Goal: Task Accomplishment & Management: Complete application form

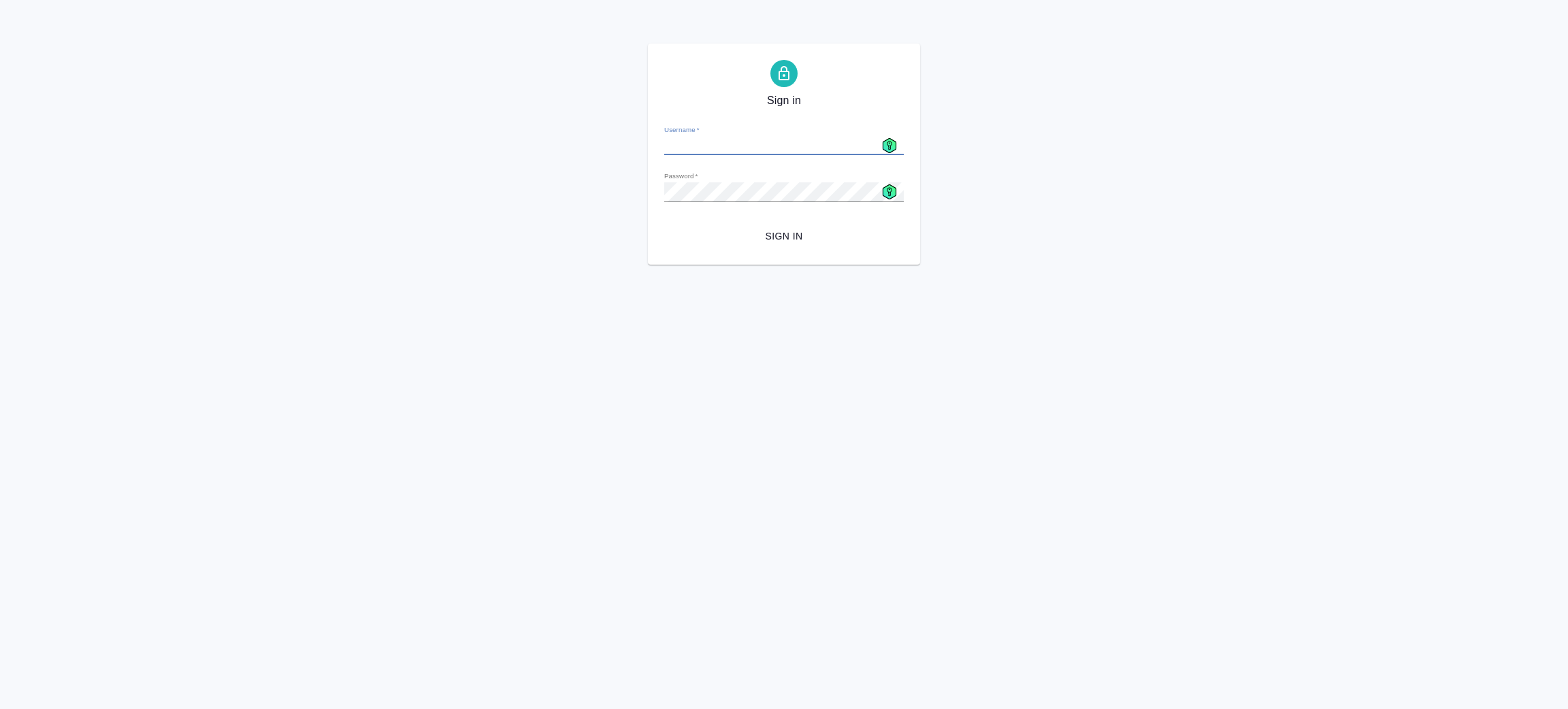
type input "[EMAIL_ADDRESS][DOMAIN_NAME]"
click at [785, 231] on span "Sign in" at bounding box center [784, 236] width 218 height 17
click at [888, 187] on g at bounding box center [889, 192] width 14 height 15
click at [1034, 247] on div "Sign in Username   * a.zenkov@awatera.com Password   * urlPath   * /Work/68a825…" at bounding box center [784, 154] width 1568 height 222
click at [579, 182] on div "Sign in Username   * a.zenkov@awatera.com Password   * urlPath   * /Work/68a825…" at bounding box center [784, 154] width 1568 height 222
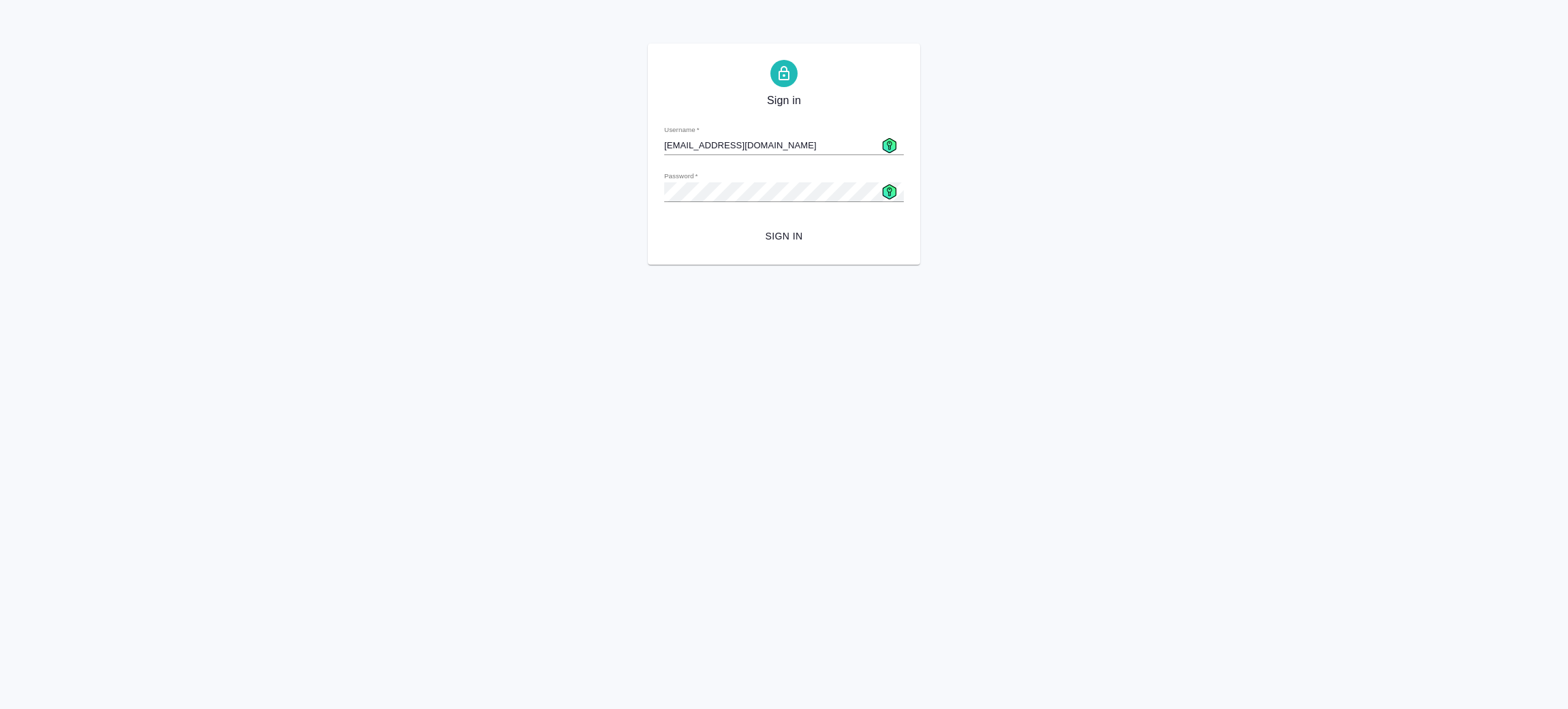
drag, startPoint x: 1118, startPoint y: 228, endPoint x: 878, endPoint y: 202, distance: 241.4
click at [1118, 227] on div "Sign in Username   * a.zenkov@awatera.com Password   * urlPath   * /Work/68a825…" at bounding box center [784, 154] width 1568 height 222
click at [525, 178] on div "Sign in Username   * a.zenkov@awatera.com Password   * urlPath   * /Work/68a825…" at bounding box center [784, 154] width 1568 height 222
click at [643, 265] on html "Sign in Username   * a.zenkov@awatera.com Password   * urlPath   * /Work/68a825…" at bounding box center [784, 132] width 1568 height 265
click at [790, 239] on span "Sign in" at bounding box center [784, 236] width 218 height 17
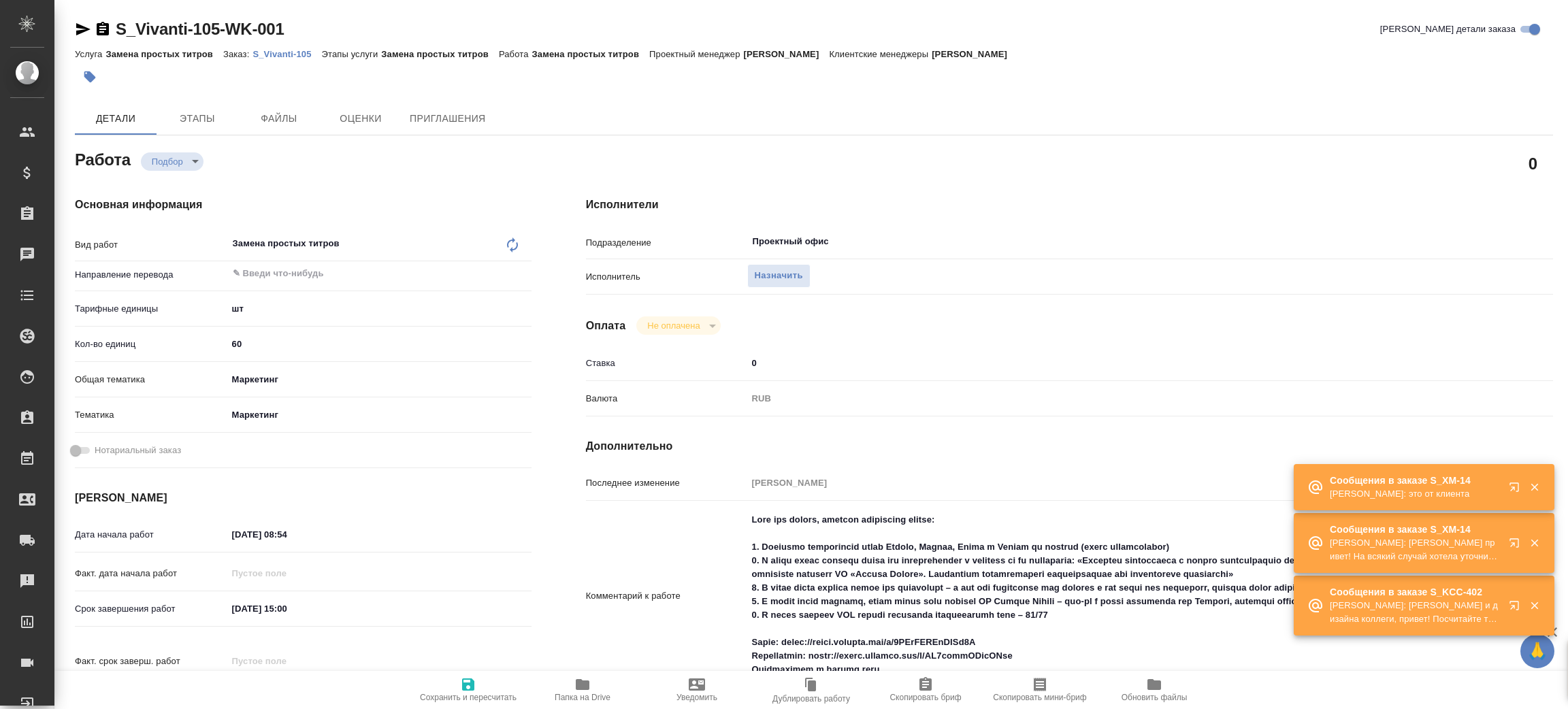
type textarea "x"
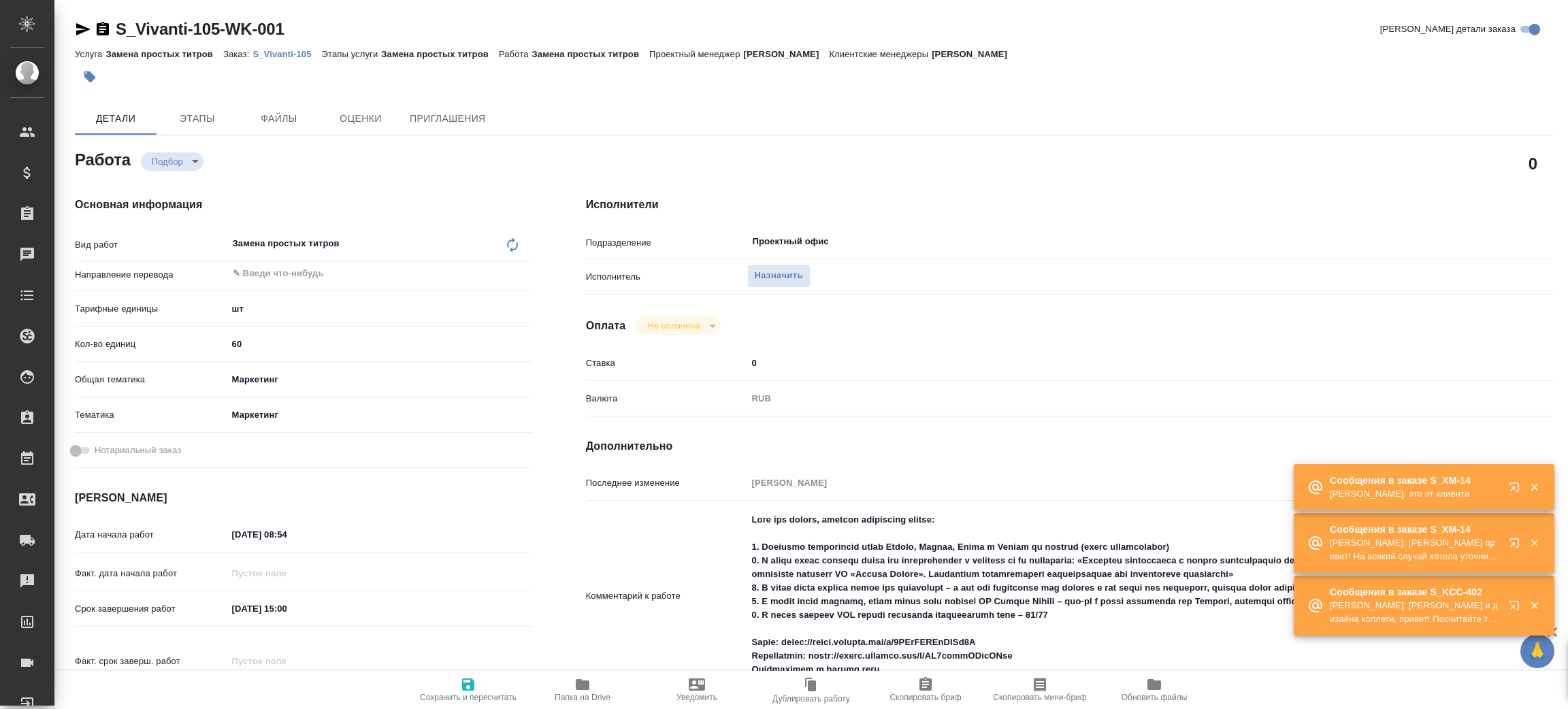
type textarea "x"
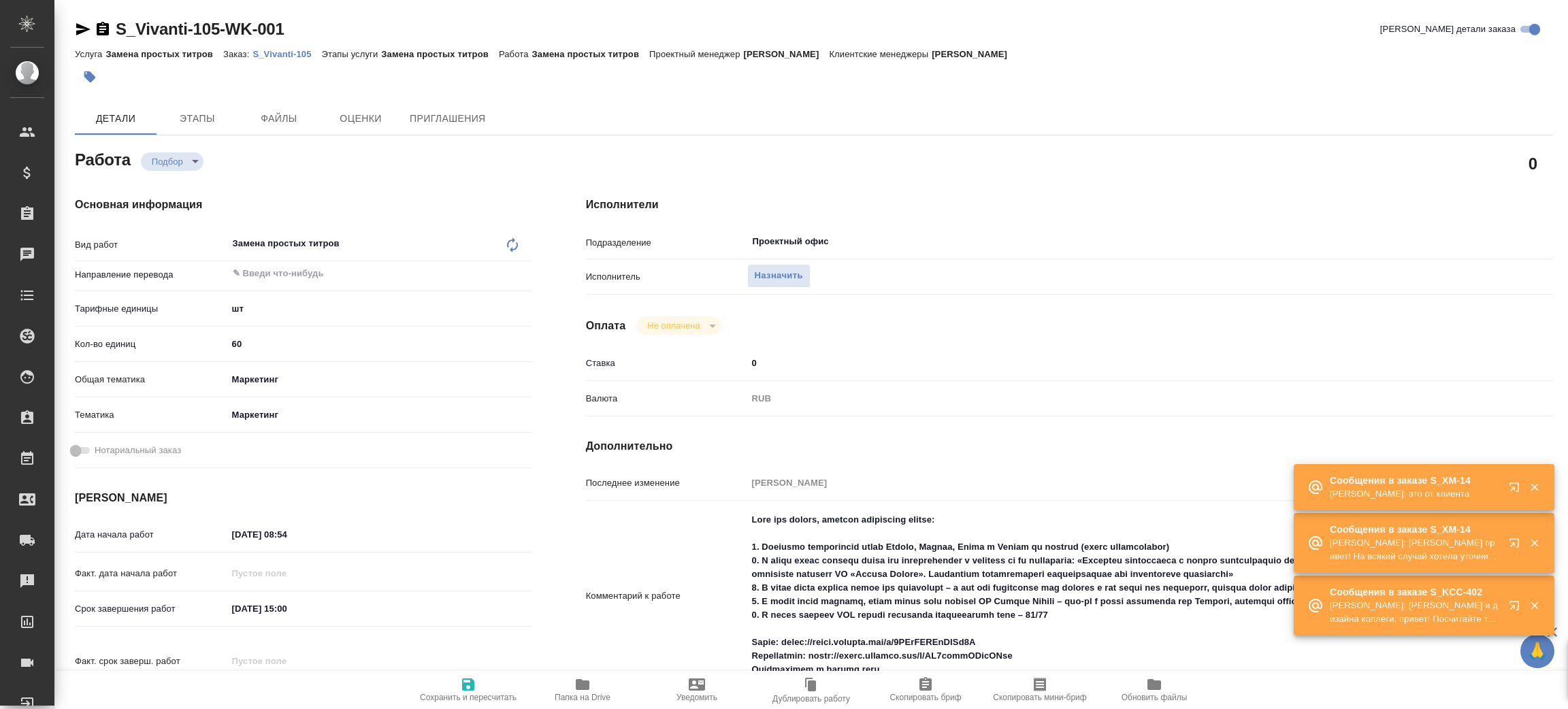
type textarea "x"
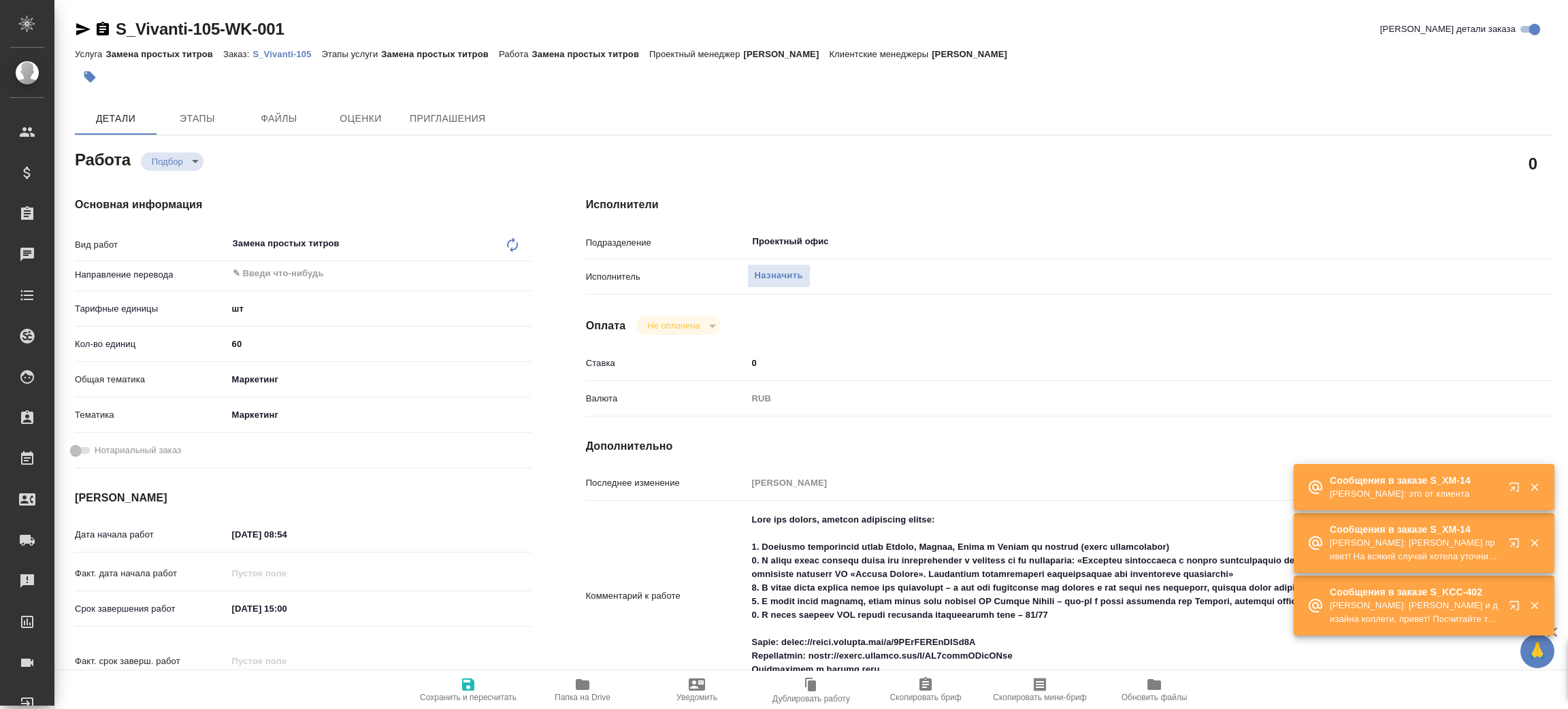
type textarea "x"
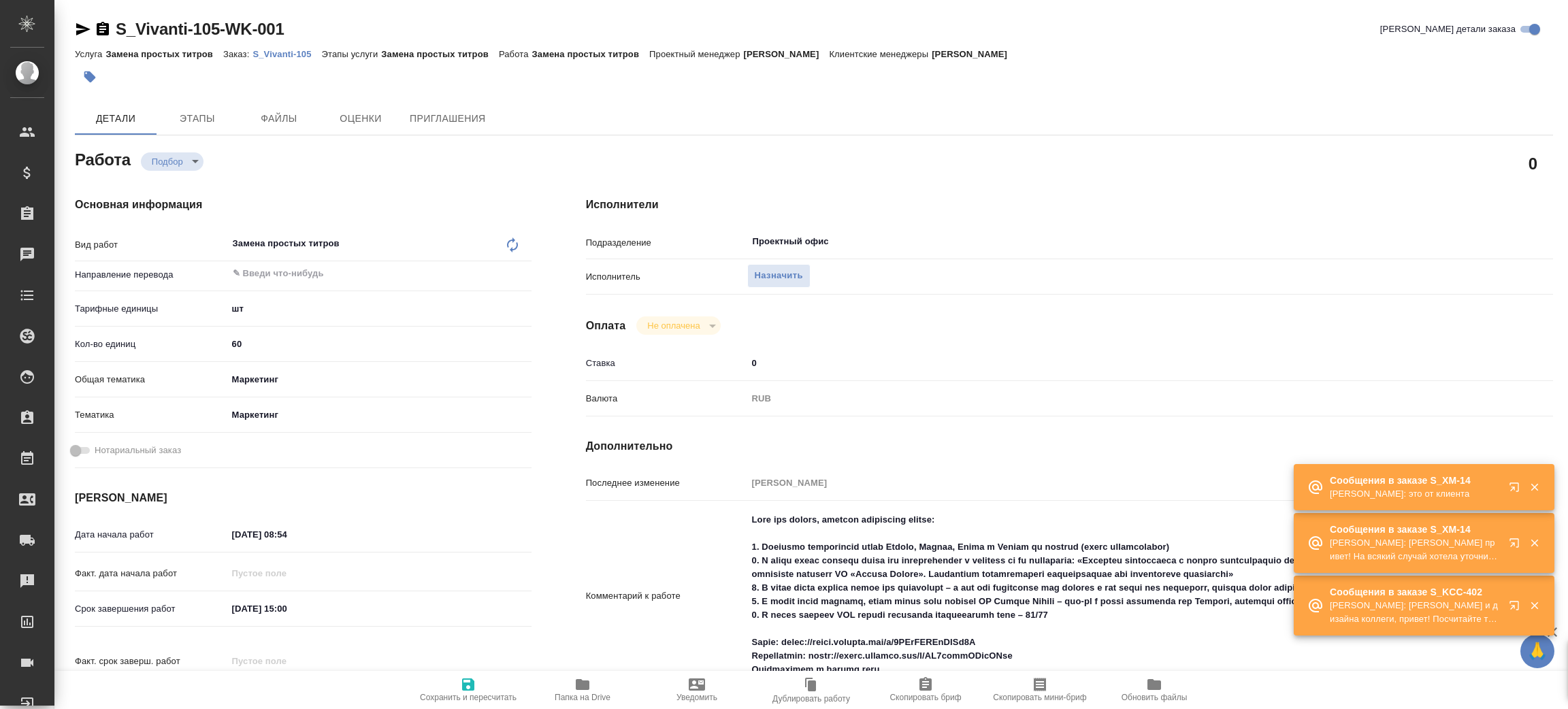
type textarea "x"
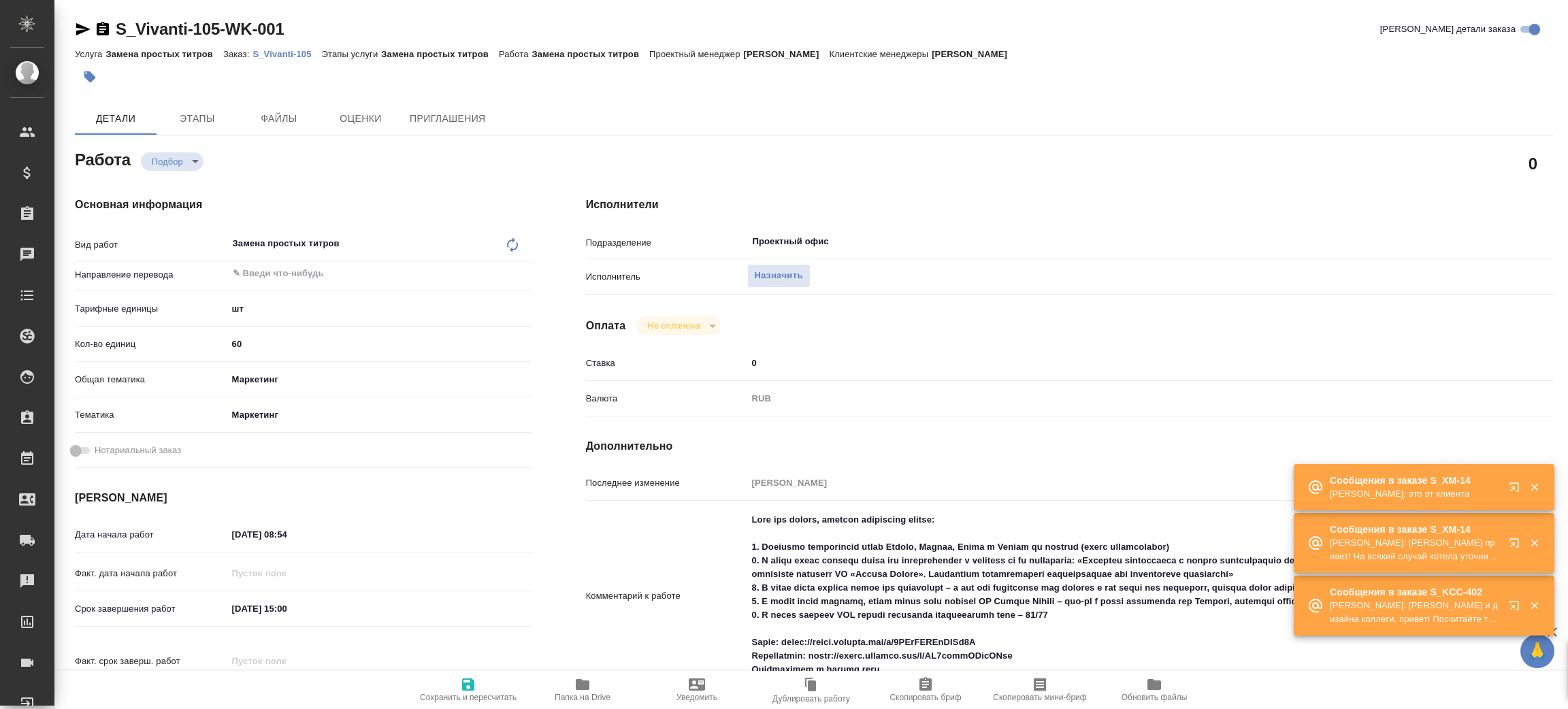
type textarea "x"
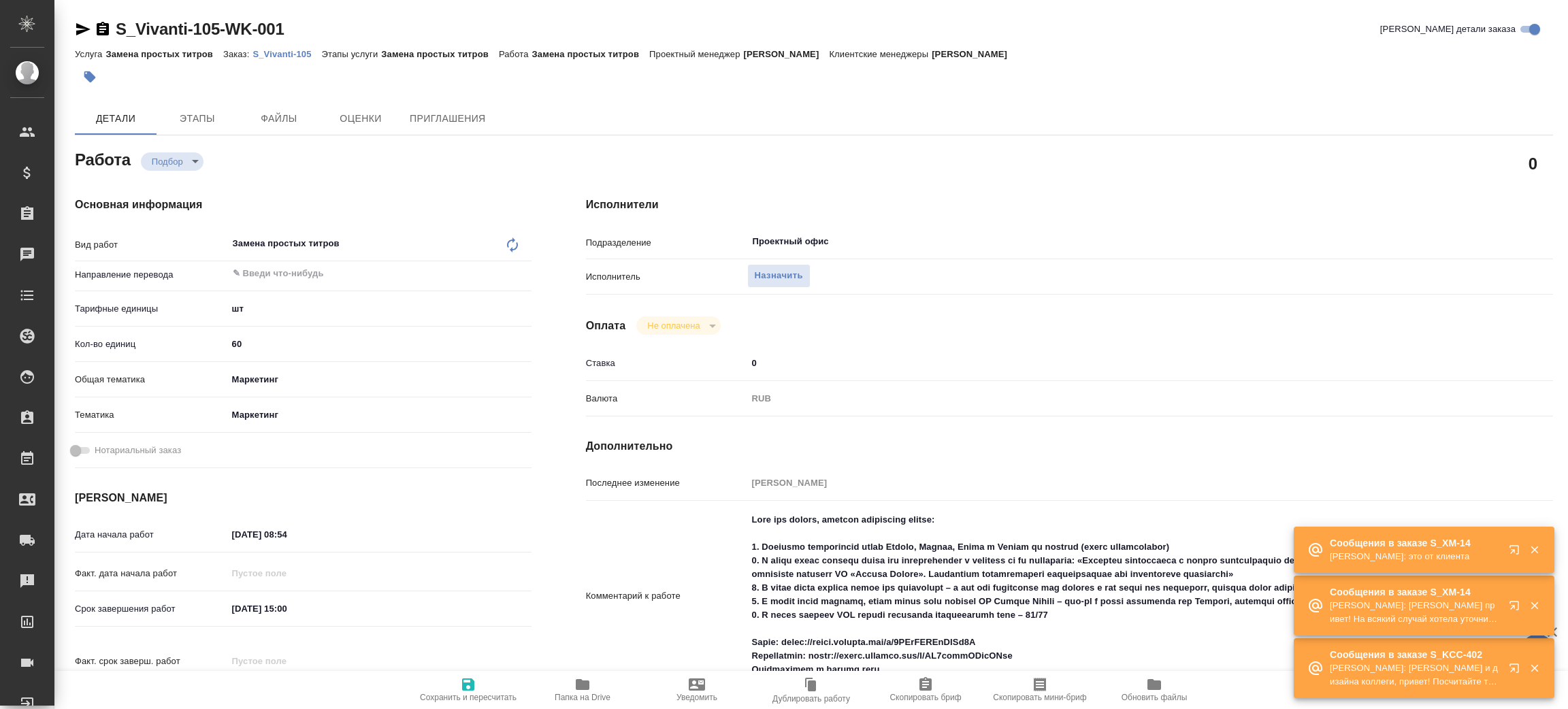
type textarea "x"
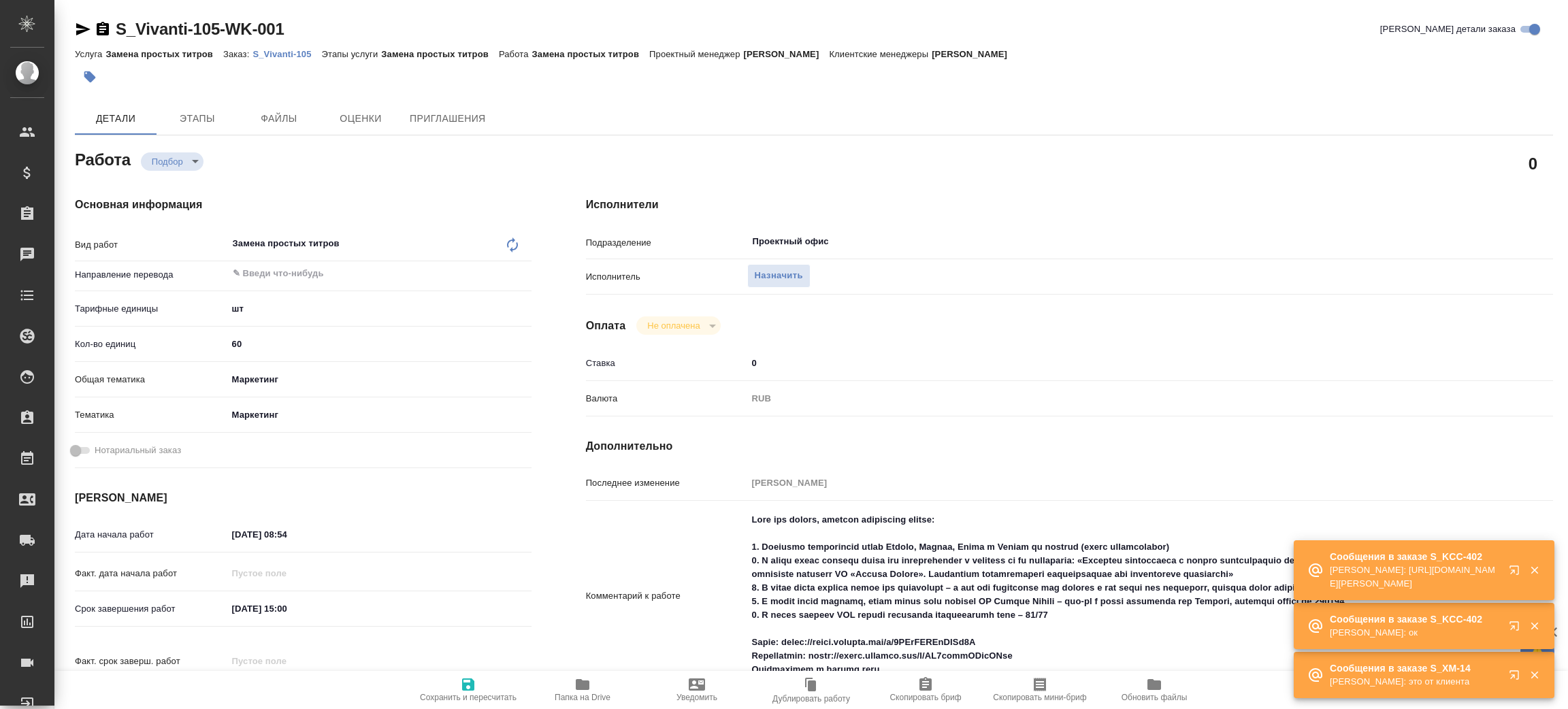
type textarea "x"
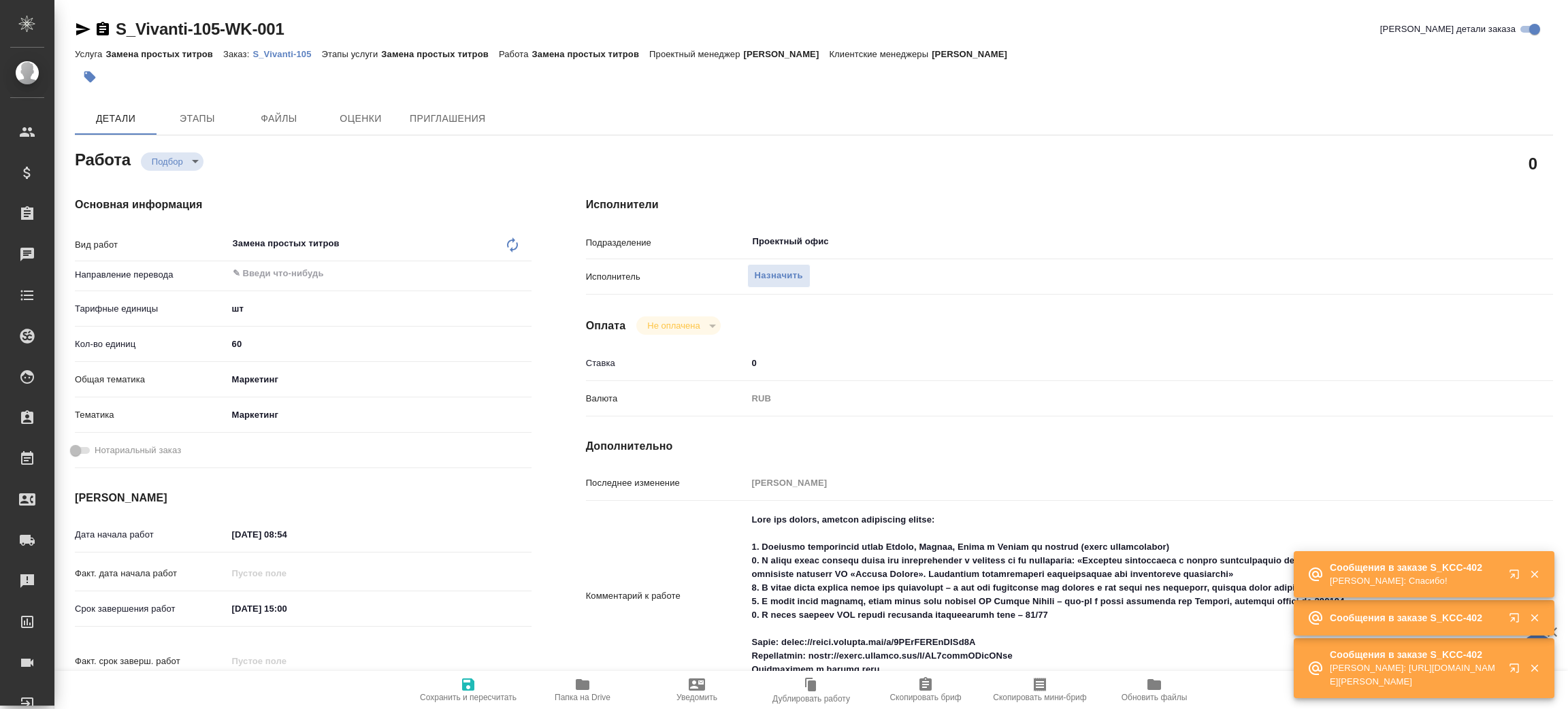
type textarea "x"
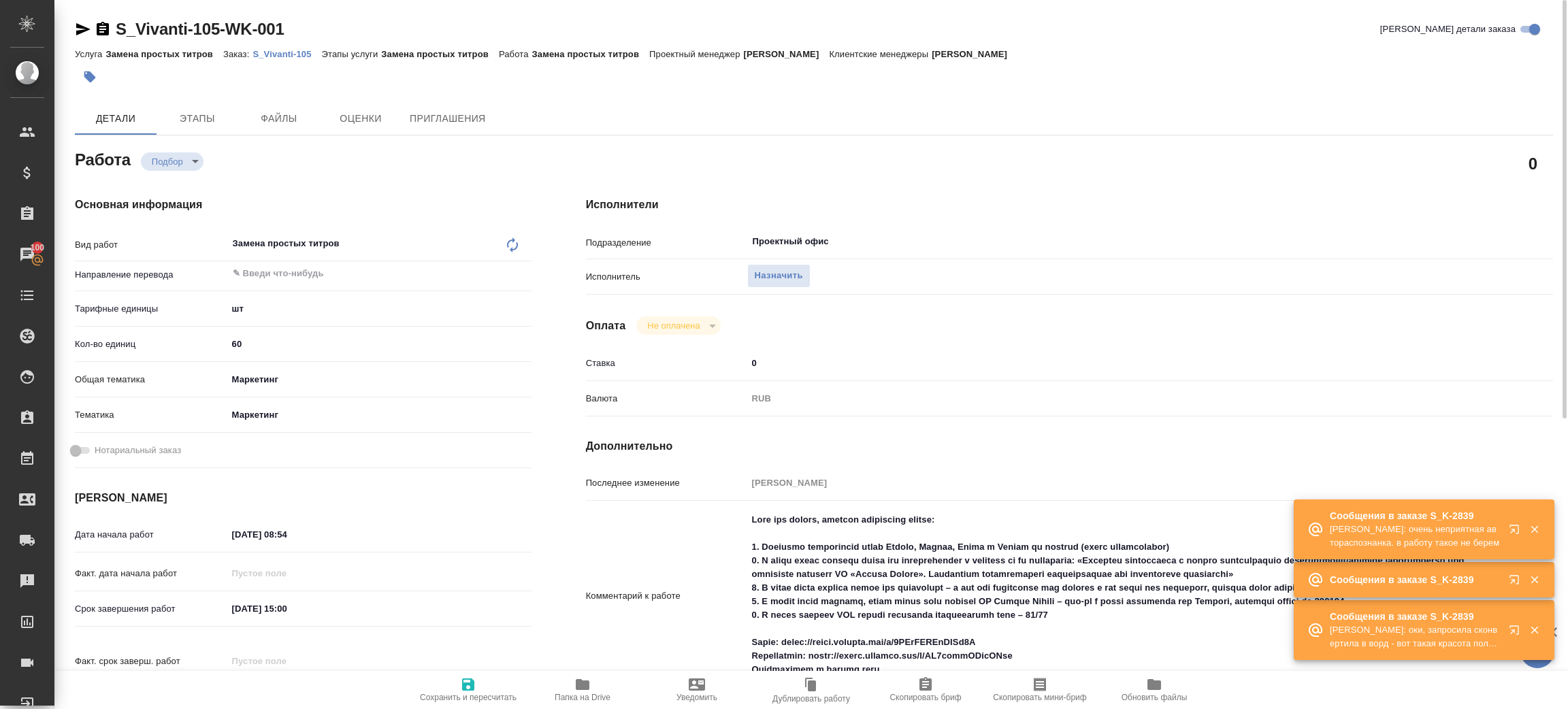
scroll to position [102, 0]
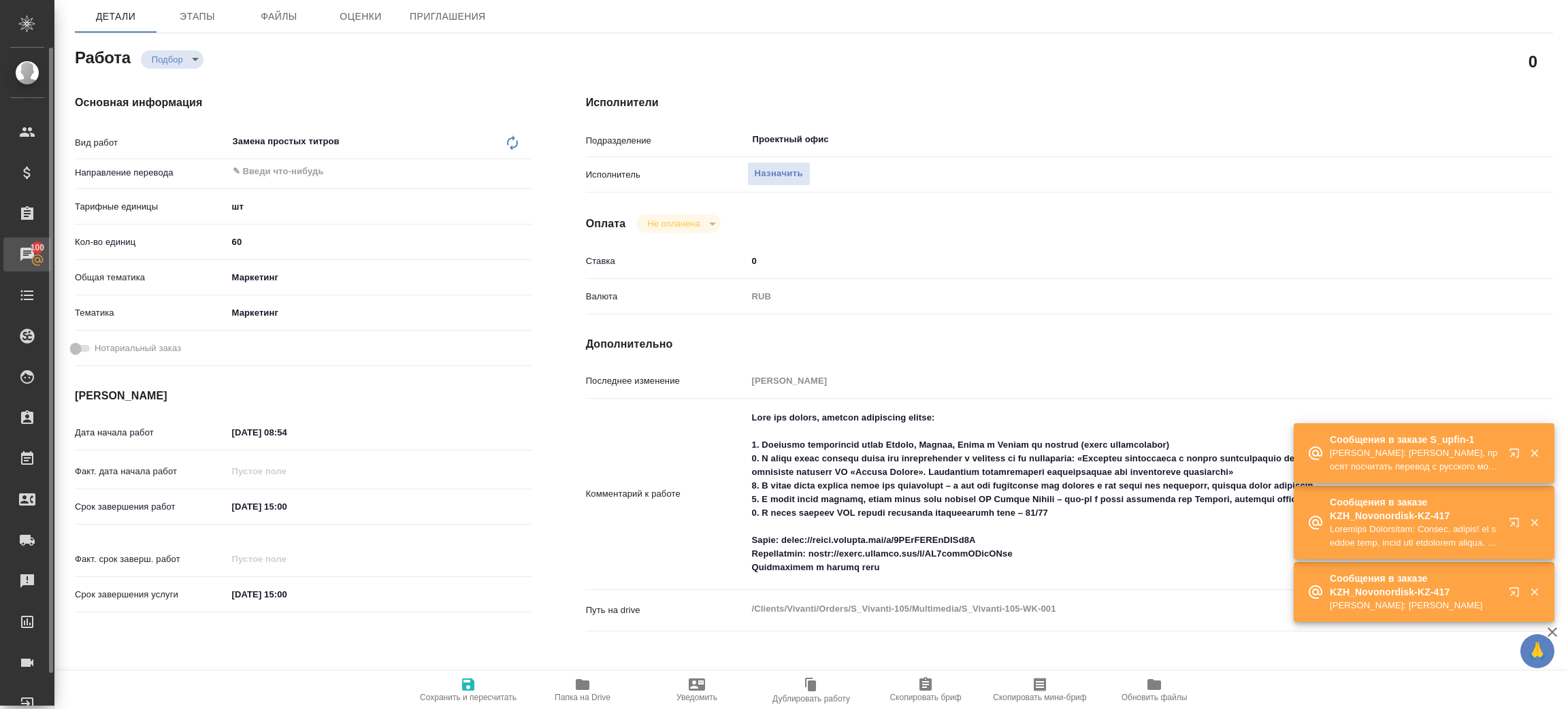
type textarea "x"
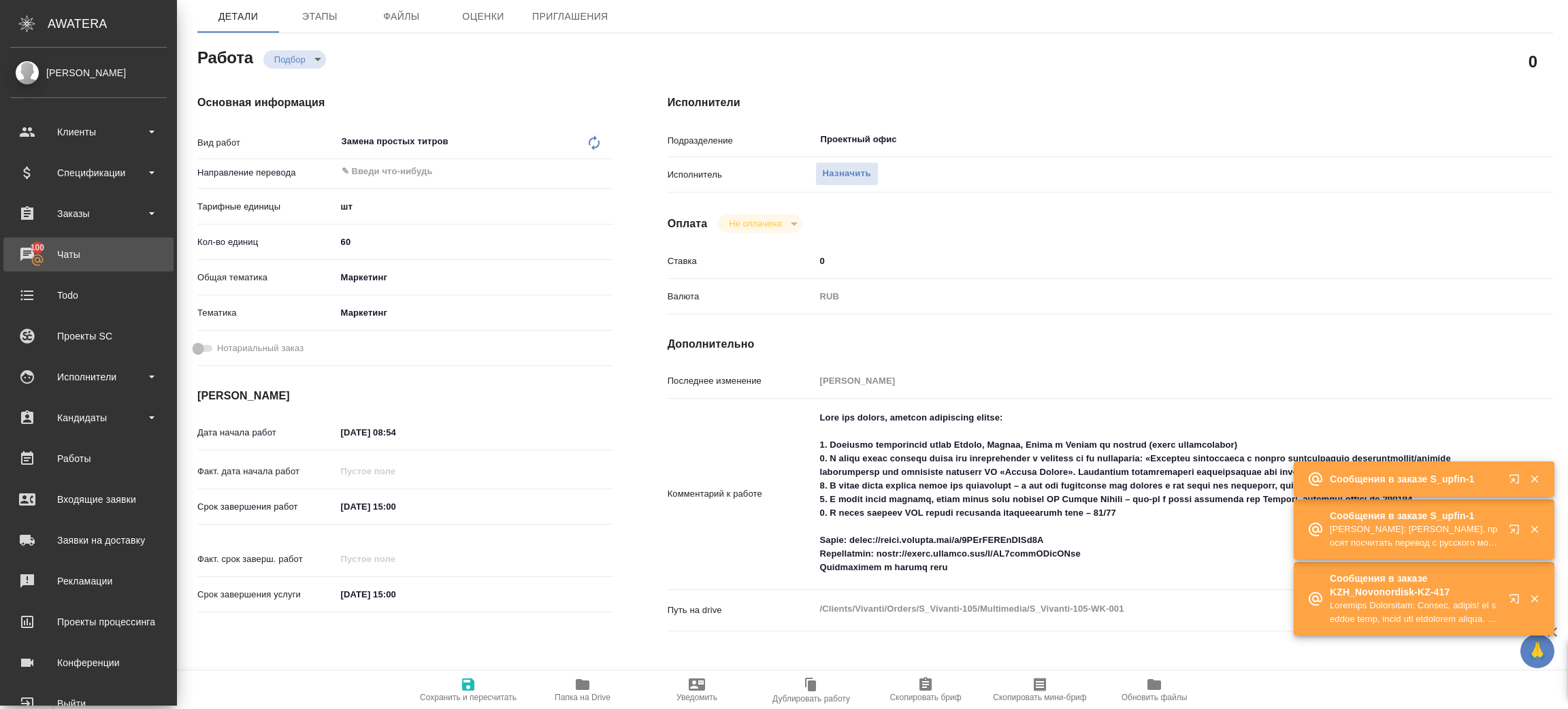
type textarea "x"
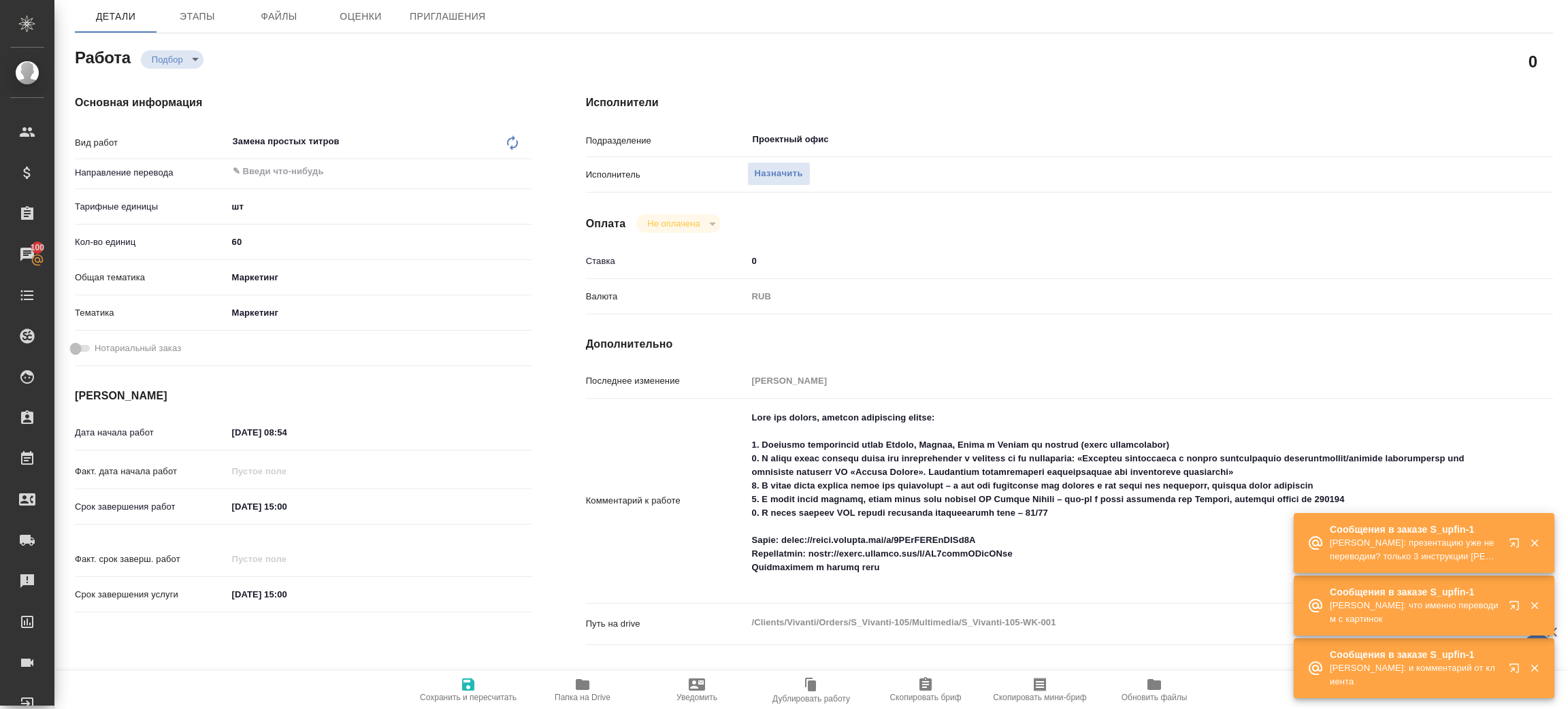
type textarea "x"
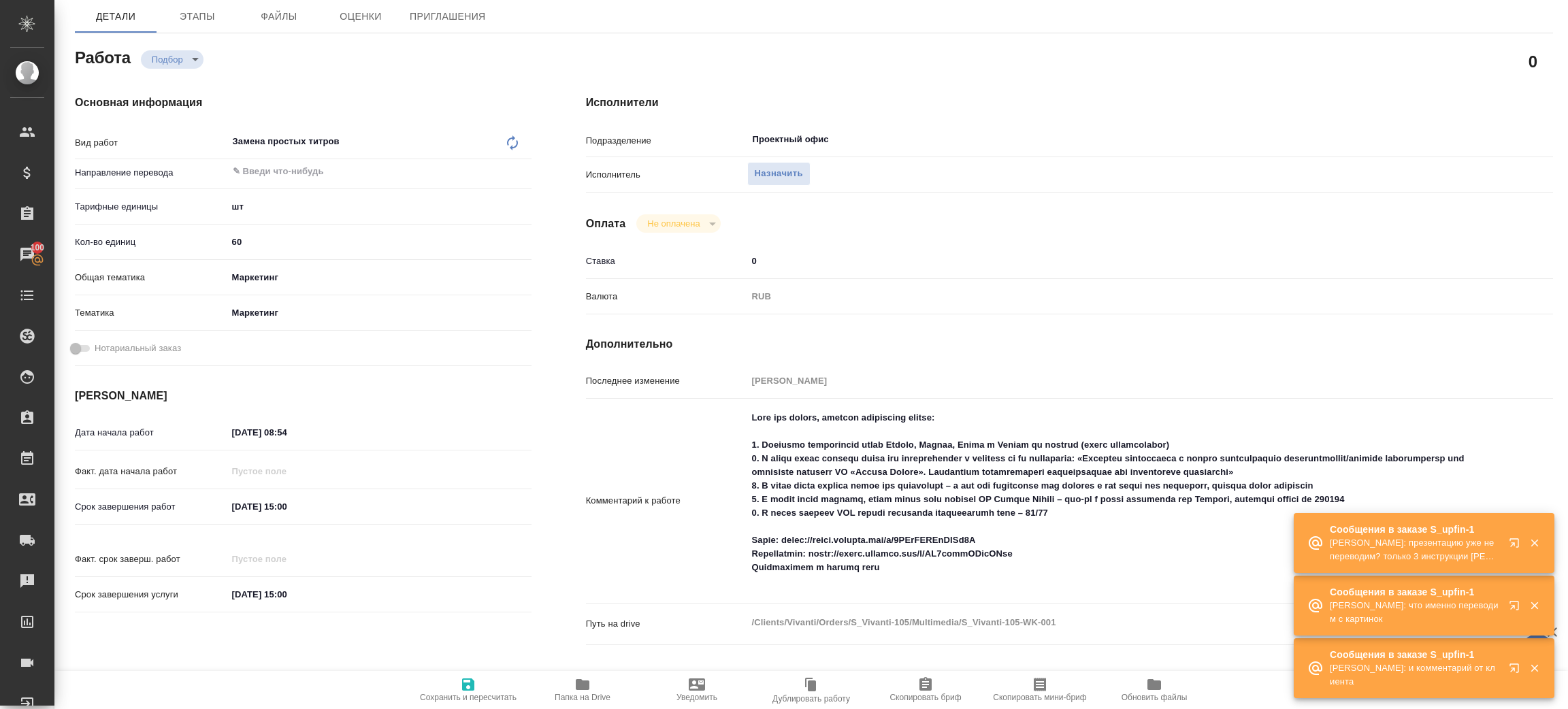
drag, startPoint x: 25, startPoint y: 252, endPoint x: 1092, endPoint y: 245, distance: 1067.0
click at [1092, 245] on div "Исполнители Подразделение Проектный офис ​ Исполнитель Назначить Оплата Не опла…" at bounding box center [1069, 378] width 1021 height 621
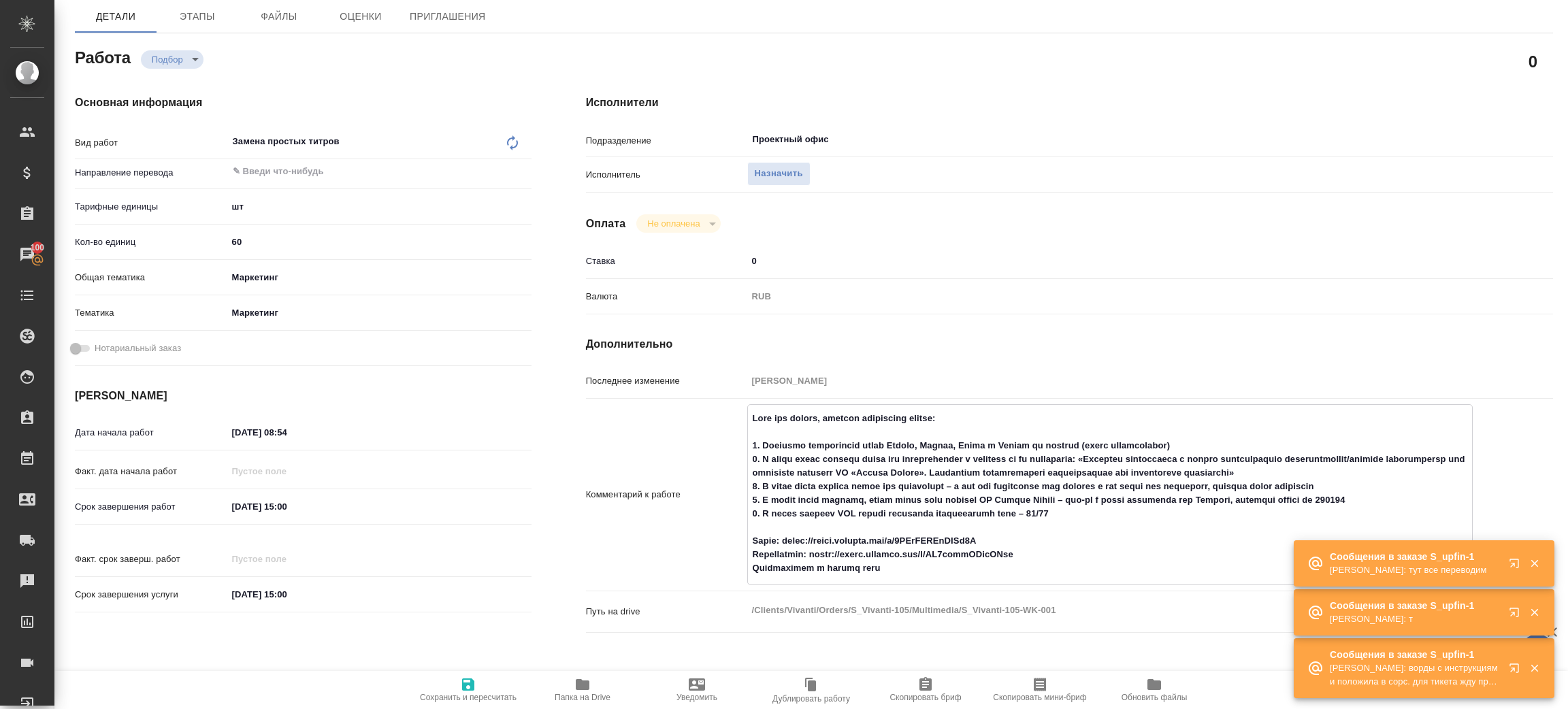
drag, startPoint x: 778, startPoint y: 540, endPoint x: 1039, endPoint y: 537, distance: 261.0
click at [1039, 537] on textarea at bounding box center [1110, 493] width 724 height 173
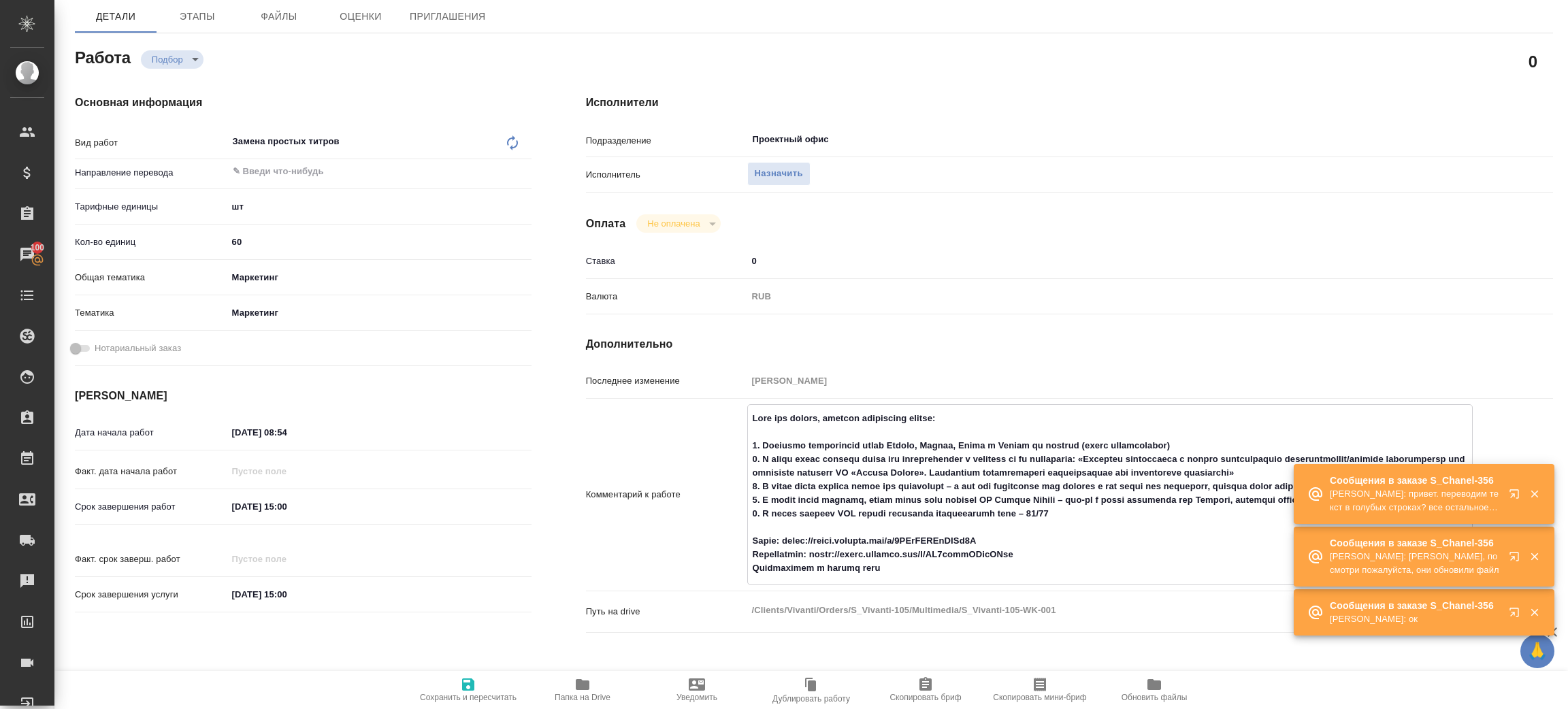
click at [1071, 541] on textarea at bounding box center [1110, 493] width 724 height 173
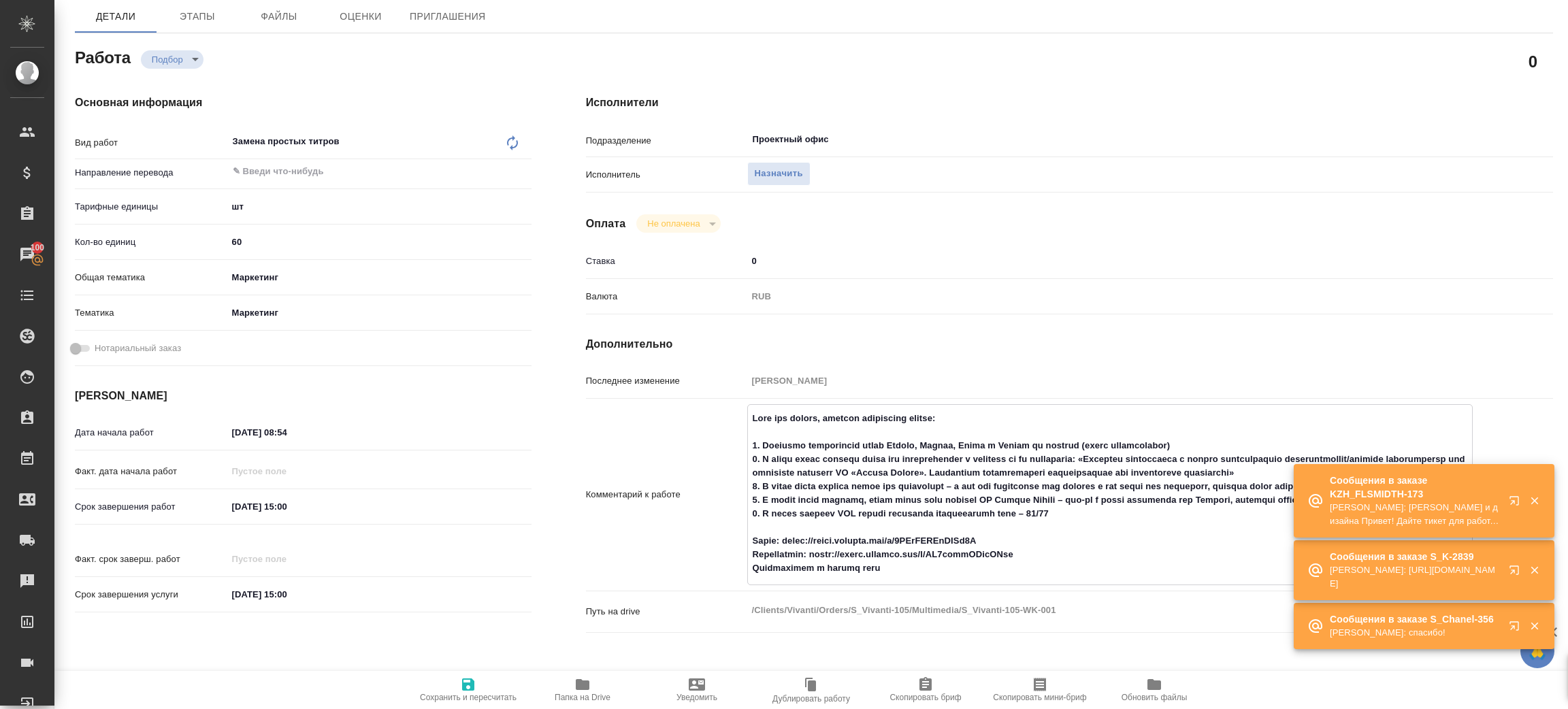
click at [1077, 512] on textarea at bounding box center [1110, 493] width 724 height 173
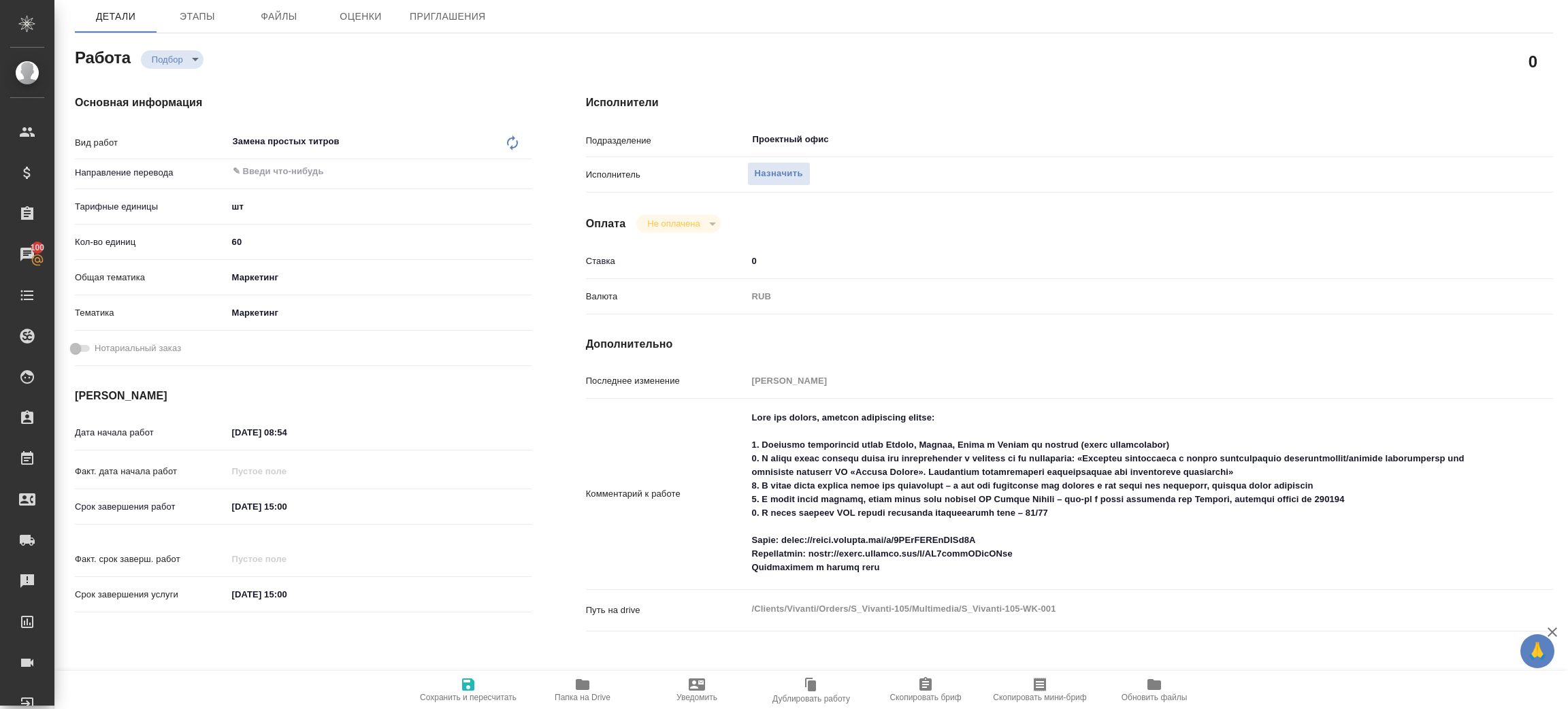
click at [424, 626] on div "Основная информация Вид работ Замена простых титров x ​ Направление перевода ​ …" at bounding box center [303, 371] width 511 height 607
drag, startPoint x: 811, startPoint y: 553, endPoint x: 1040, endPoint y: 559, distance: 229.1
click at [1040, 559] on textarea at bounding box center [1110, 493] width 724 height 173
drag, startPoint x: 754, startPoint y: 442, endPoint x: 1256, endPoint y: 443, distance: 502.0
click at [1256, 443] on textarea at bounding box center [1110, 493] width 724 height 173
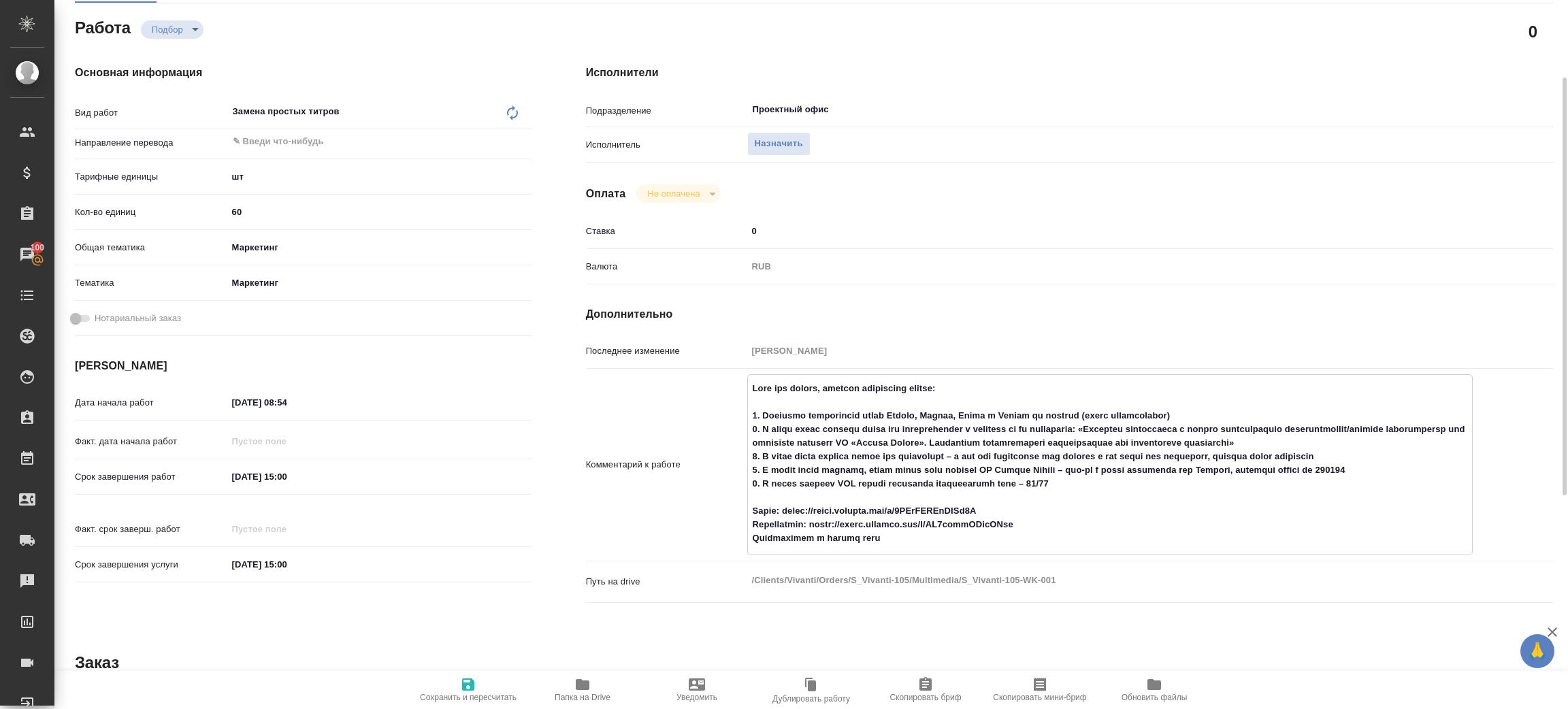
scroll to position [0, 0]
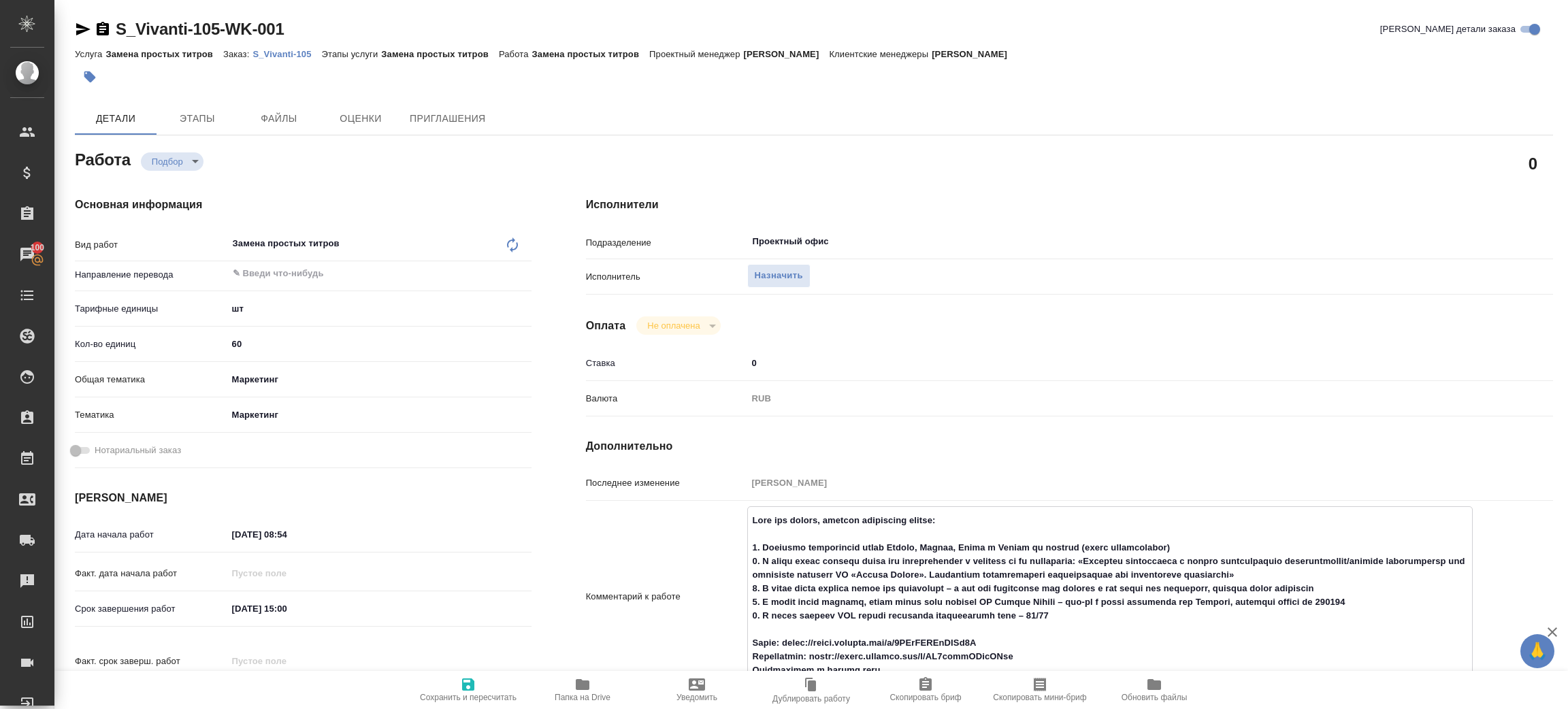
type textarea "x"
